Goal: Navigation & Orientation: Go to known website

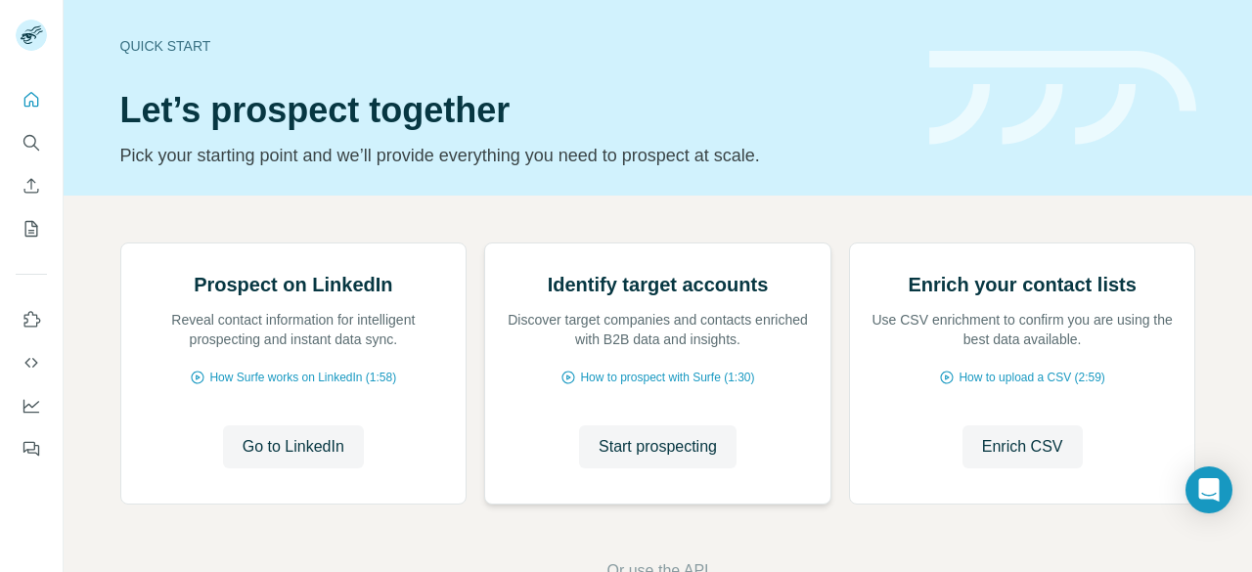
scroll to position [196, 0]
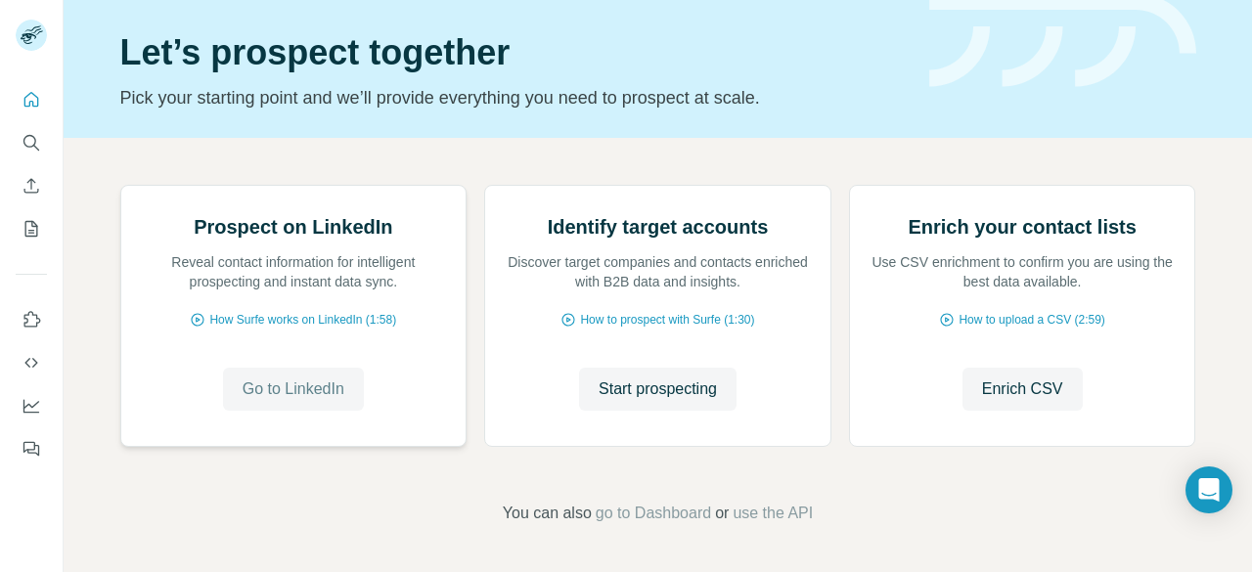
click at [307, 401] on span "Go to LinkedIn" at bounding box center [294, 389] width 102 height 23
